Goal: Task Accomplishment & Management: Use online tool/utility

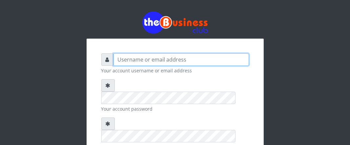
click at [118, 57] on input "text" at bounding box center [180, 59] width 135 height 12
type input "Boboyen"
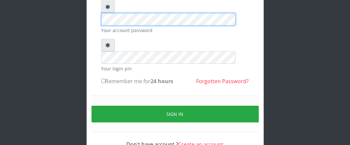
scroll to position [80, 0]
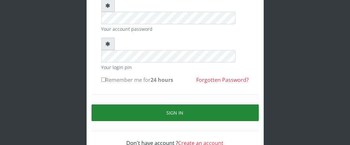
click at [170, 105] on button "Sign in" at bounding box center [174, 113] width 167 height 17
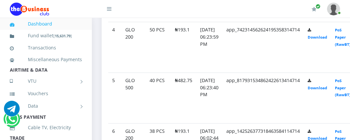
scroll to position [525, 0]
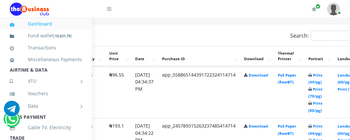
scroll to position [340, 91]
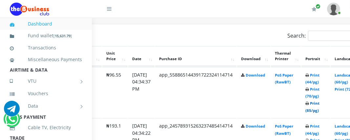
click at [319, 103] on link "Print (85/pg)" at bounding box center [312, 107] width 14 height 12
